Goal: Transaction & Acquisition: Purchase product/service

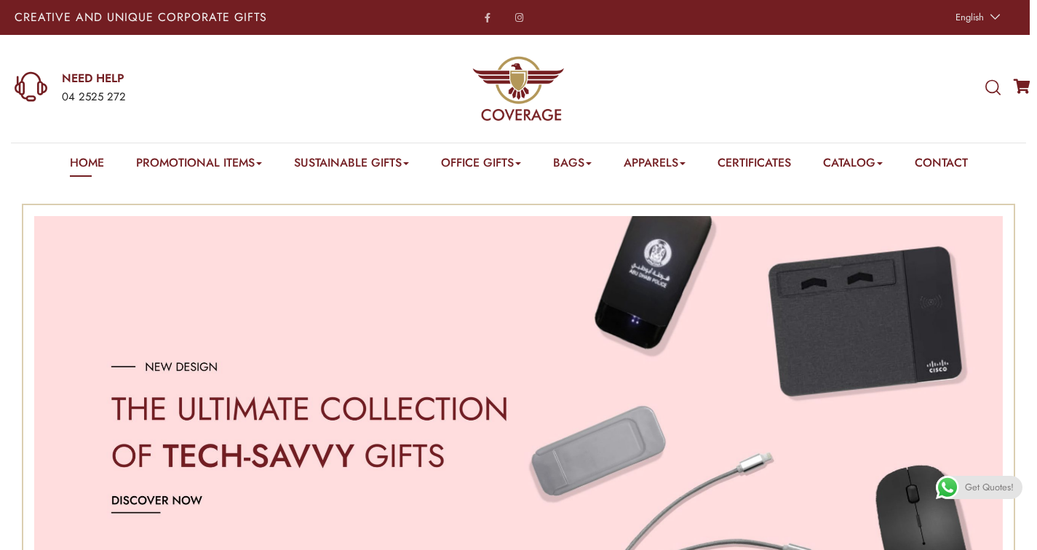
click at [994, 83] on icon at bounding box center [992, 88] width 15 height 16
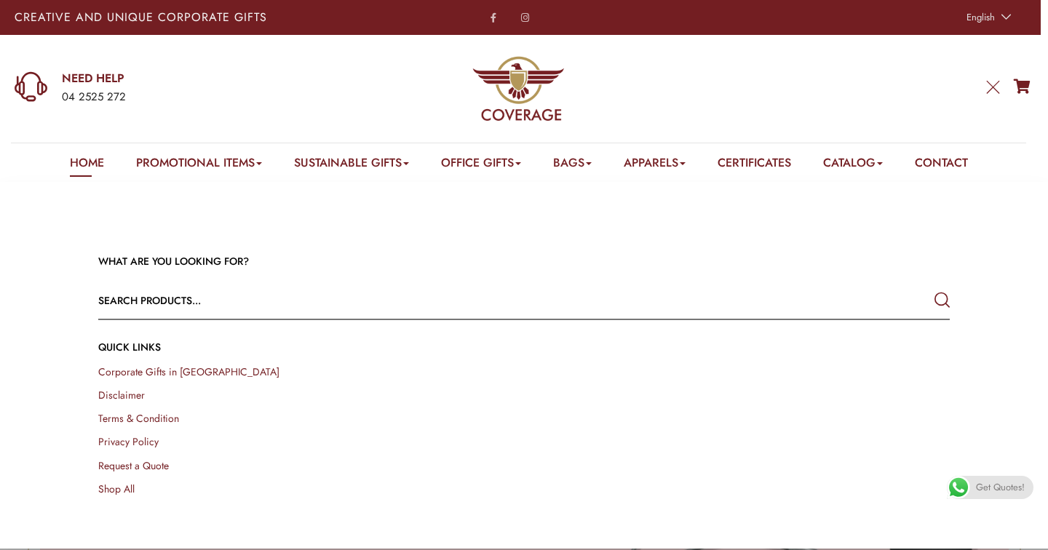
click at [486, 294] on input "text" at bounding box center [438, 300] width 681 height 35
type input "chopstick"
click at [934, 287] on button "submit" at bounding box center [941, 300] width 15 height 26
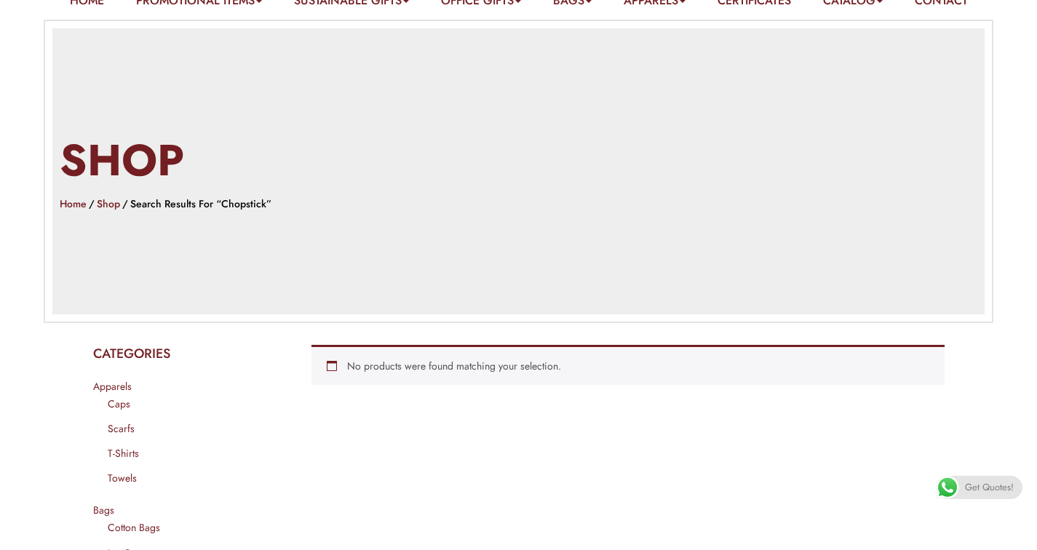
scroll to position [208, 0]
